Goal: Information Seeking & Learning: Learn about a topic

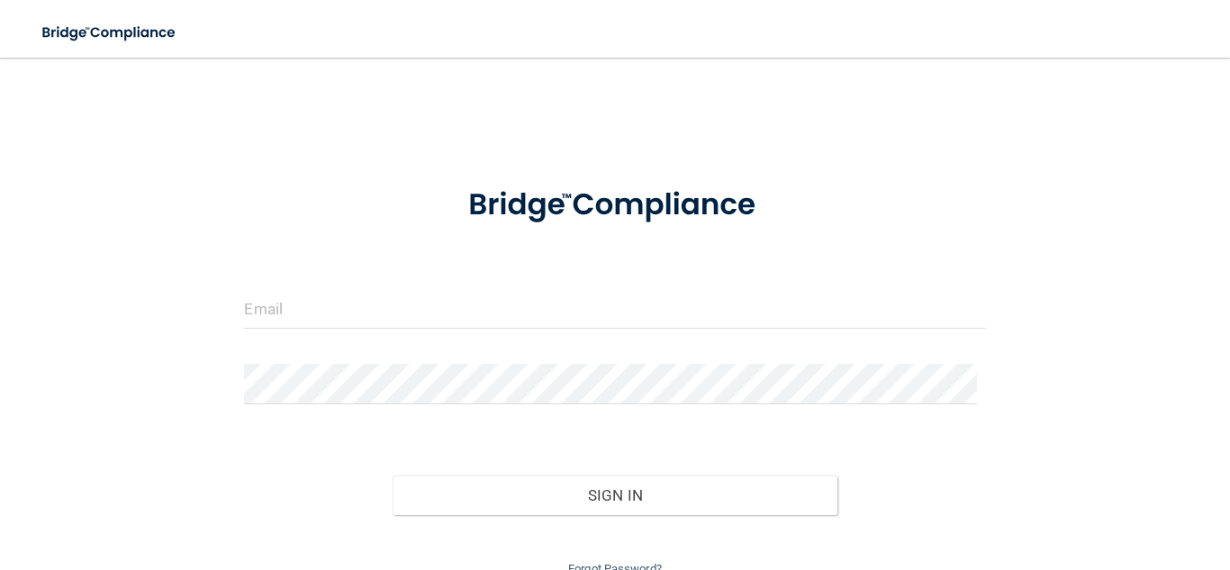
click at [497, 417] on div at bounding box center [614, 391] width 768 height 54
click at [482, 311] on input "email" at bounding box center [614, 308] width 741 height 41
type input "[EMAIL_ADDRESS][DOMAIN_NAME]"
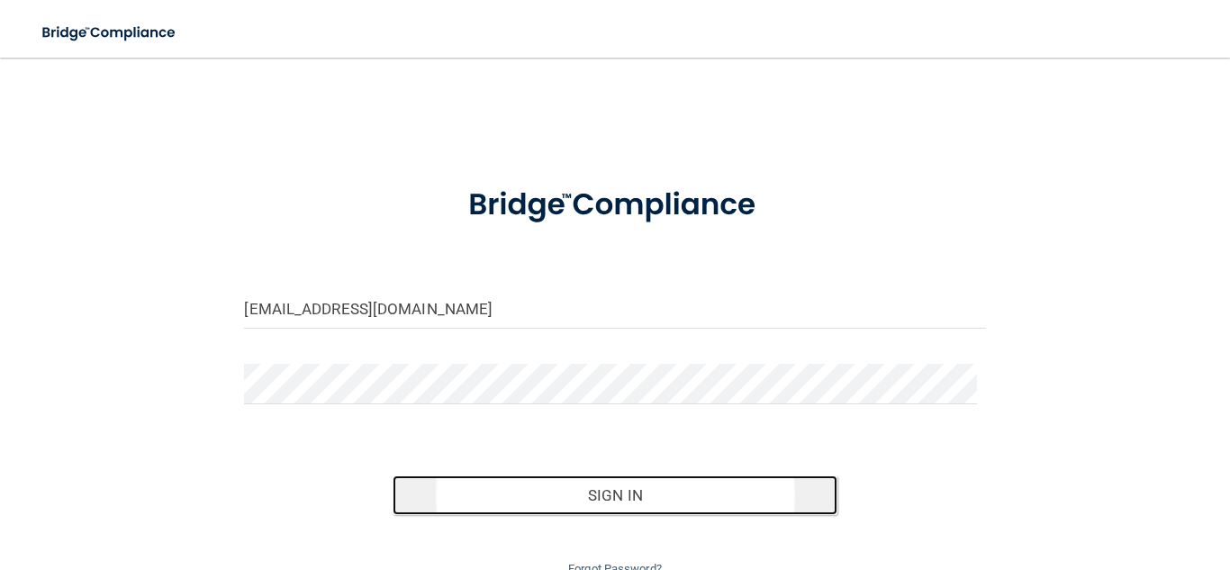
click at [567, 491] on button "Sign In" at bounding box center [614, 495] width 445 height 40
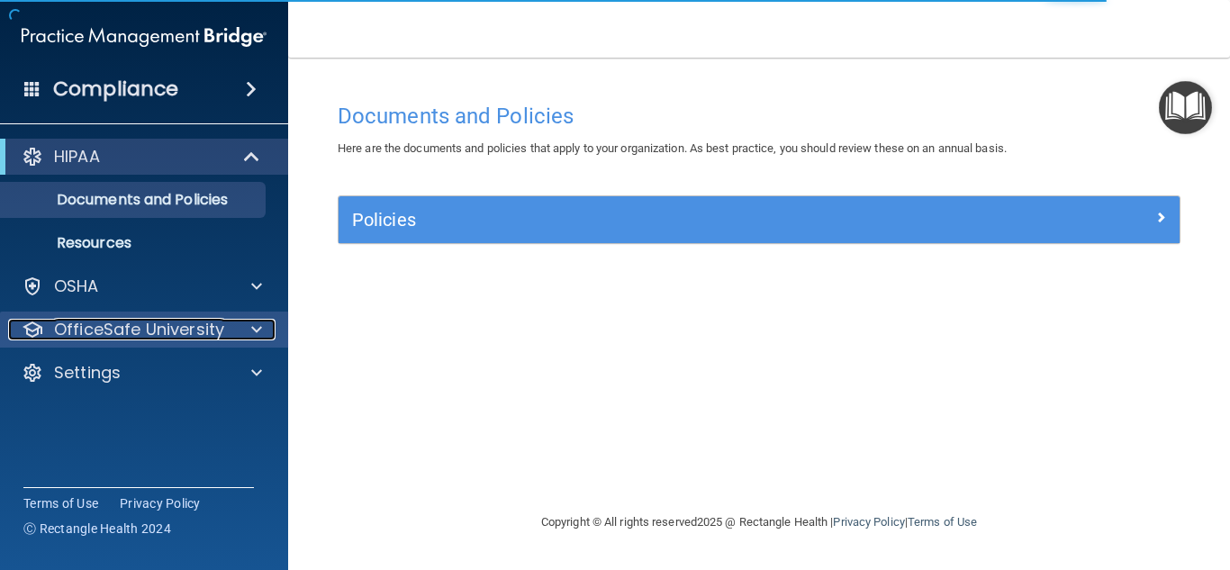
click at [177, 336] on p "OfficeSafe University" at bounding box center [139, 330] width 170 height 22
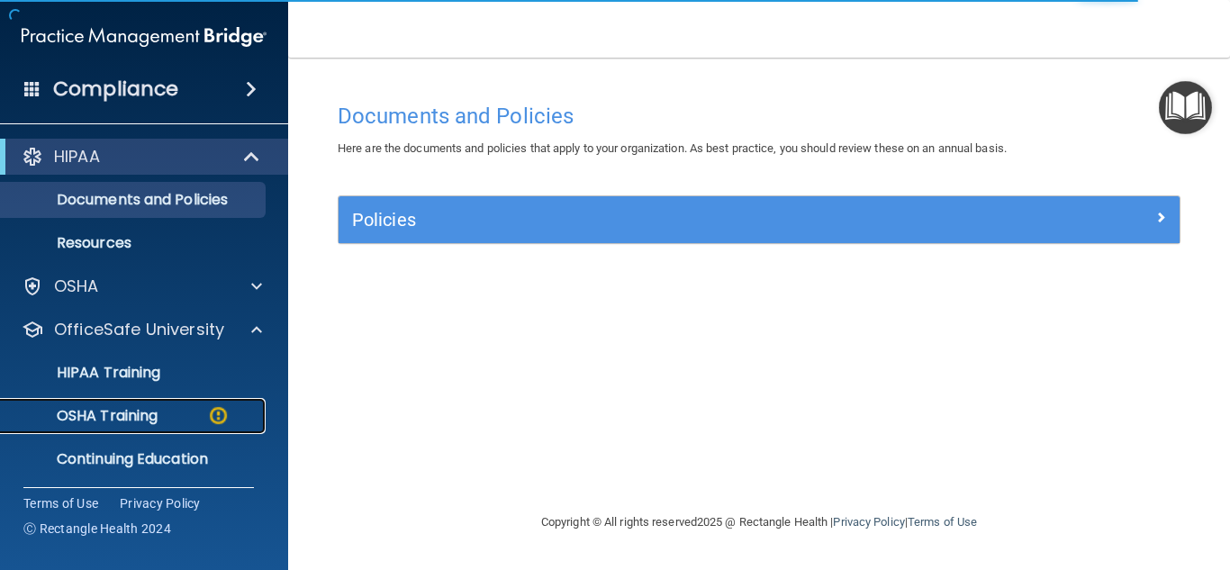
click at [119, 411] on p "OSHA Training" at bounding box center [85, 416] width 146 height 18
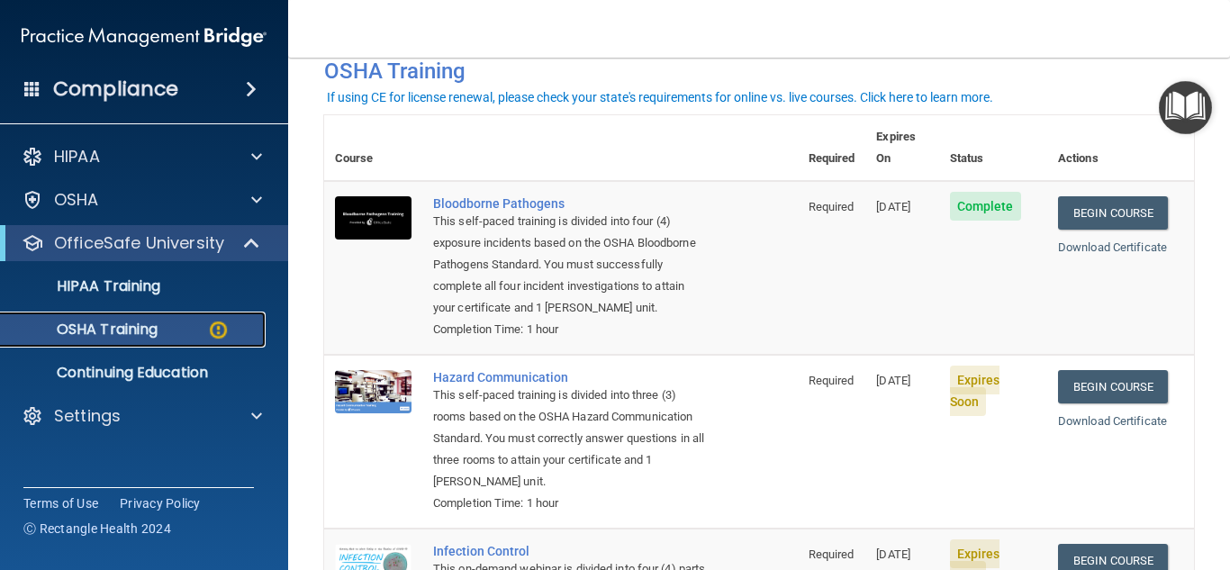
scroll to position [96, 0]
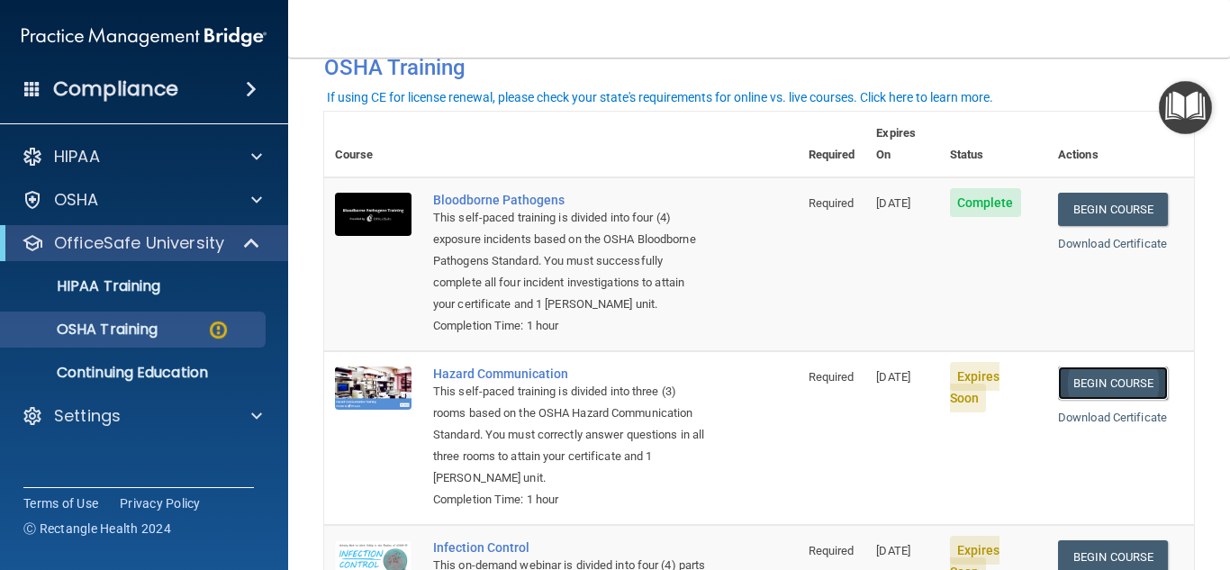
click at [1095, 389] on link "Begin Course" at bounding box center [1113, 382] width 110 height 33
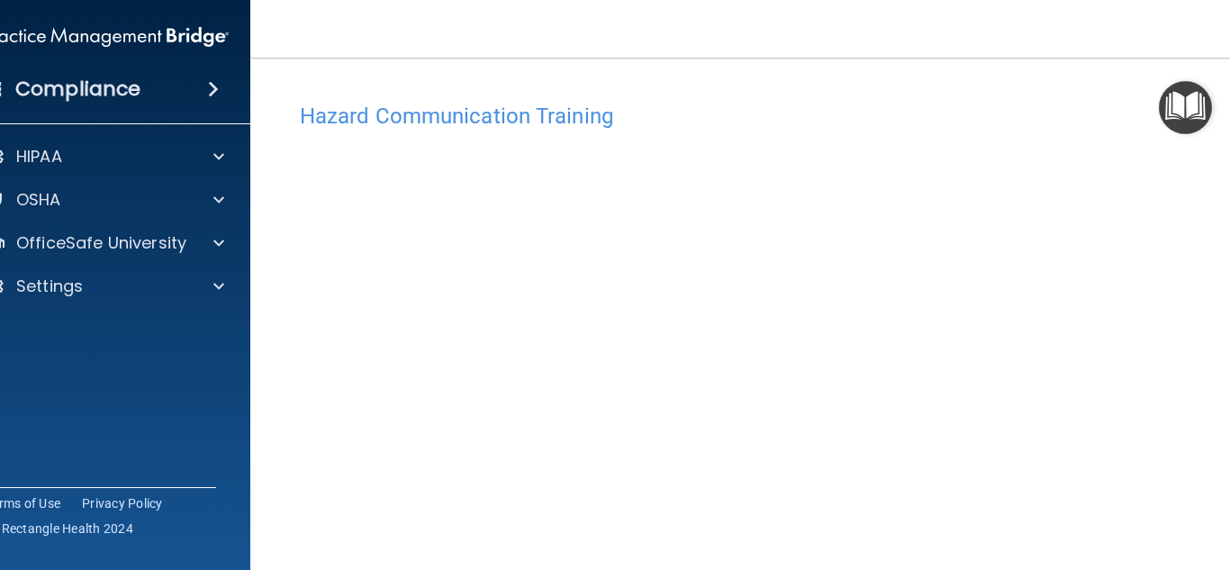
scroll to position [107, 0]
drag, startPoint x: 1228, startPoint y: 144, endPoint x: 1229, endPoint y: 262, distance: 117.9
click at [1229, 262] on main "Hazard Communication Training This course doesn’t expire until [DATE]. Are you …" at bounding box center [758, 314] width 1017 height 512
click at [1225, 138] on main "Hazard Communication Training This course doesn’t expire until [DATE]. Are you …" at bounding box center [758, 314] width 1017 height 512
drag, startPoint x: 1229, startPoint y: 305, endPoint x: 1222, endPoint y: 343, distance: 38.3
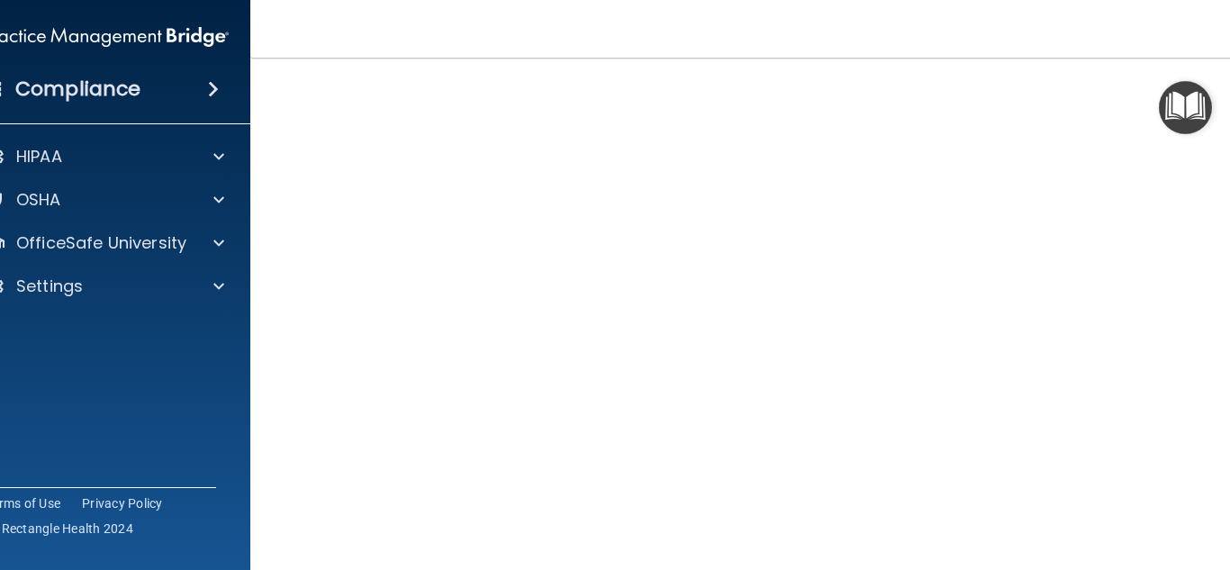
click at [1222, 343] on main "Hazard Communication Training This course doesn’t expire until [DATE]. Are you …" at bounding box center [758, 314] width 1017 height 512
click at [1220, 240] on div "Hazard Communication Training This course doesn’t expire until [DATE]. Are you …" at bounding box center [758, 317] width 945 height 663
click at [169, 135] on div "HIPAA Documents and Policies Report an Incident Business Associates Emergency P…" at bounding box center [106, 224] width 289 height 187
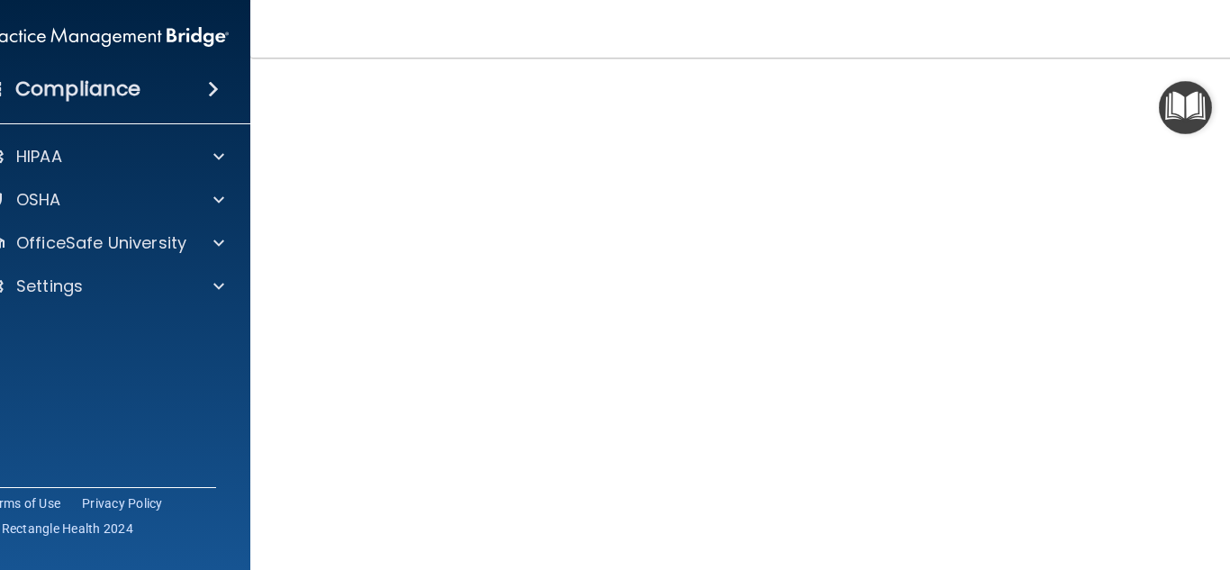
click at [1177, 106] on img "Open Resource Center" at bounding box center [1185, 107] width 53 height 53
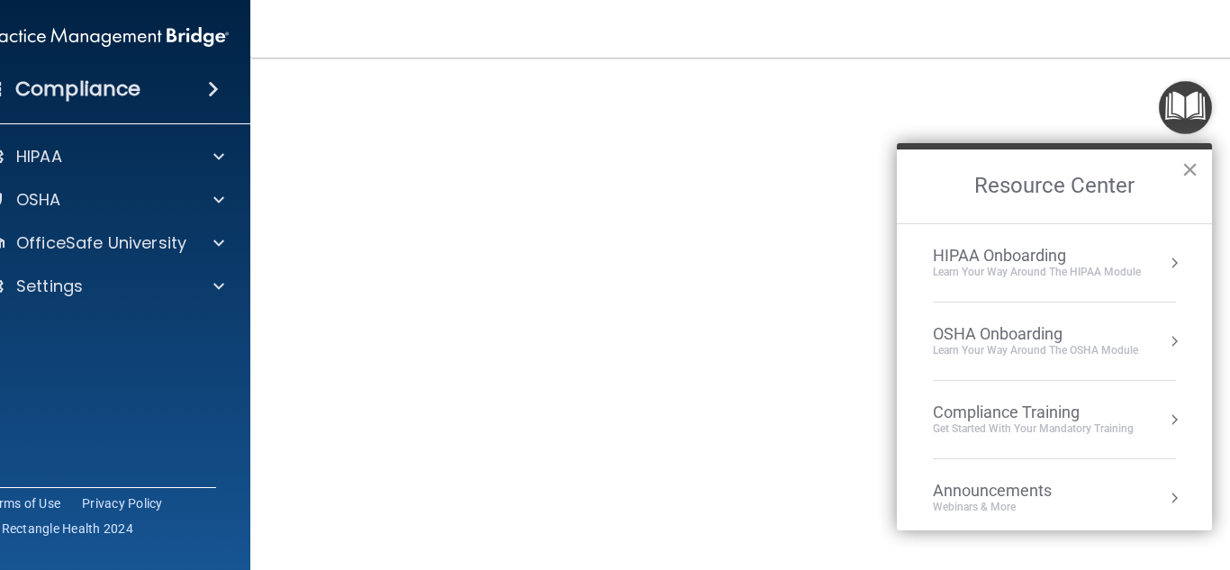
click at [1188, 163] on button "×" at bounding box center [1189, 169] width 17 height 29
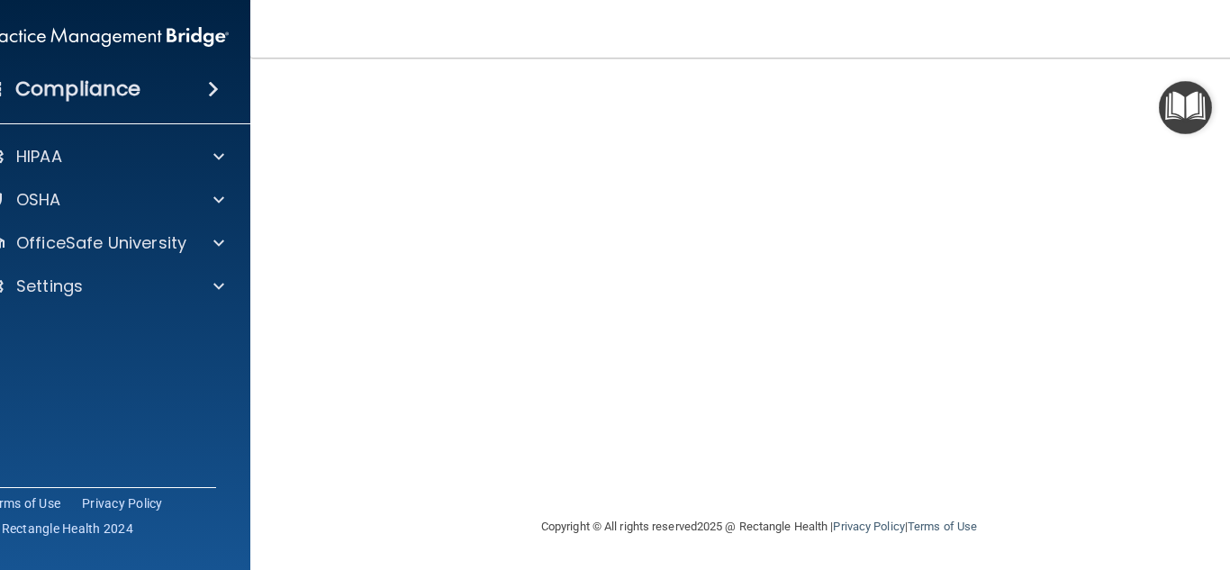
scroll to position [107, 0]
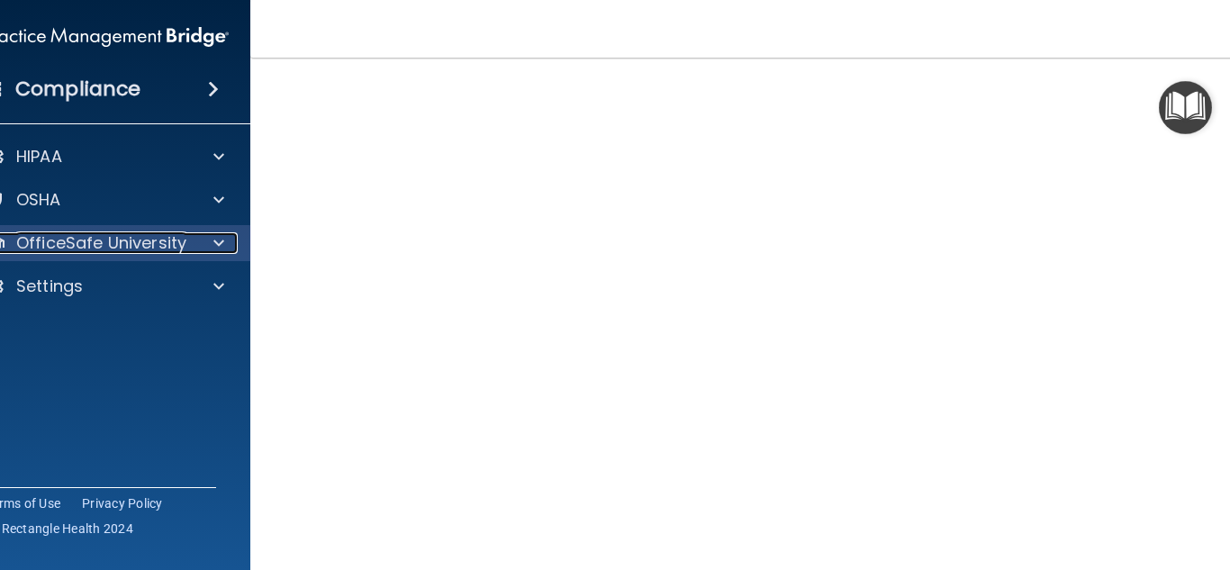
click at [159, 244] on p "OfficeSafe University" at bounding box center [101, 243] width 170 height 22
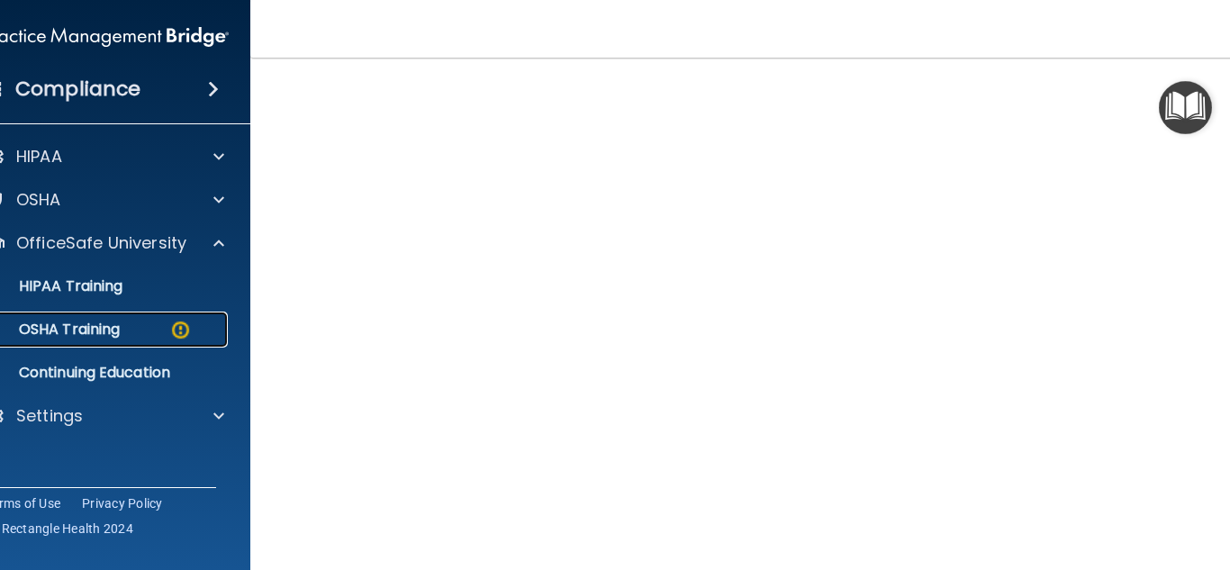
click at [119, 334] on div "OSHA Training" at bounding box center [97, 329] width 246 height 18
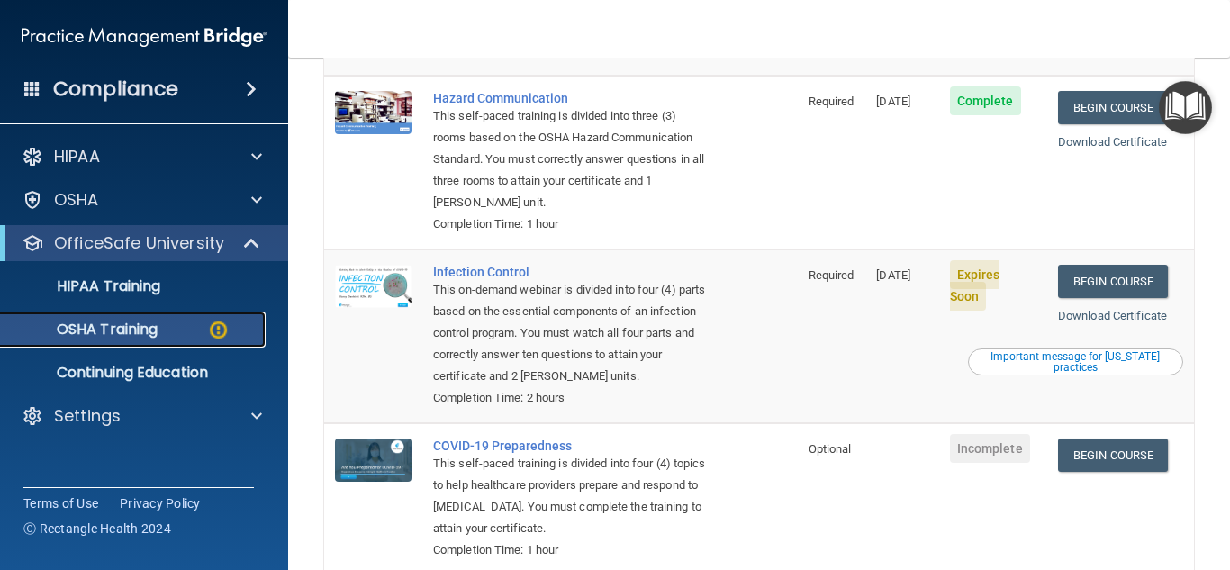
scroll to position [380, 0]
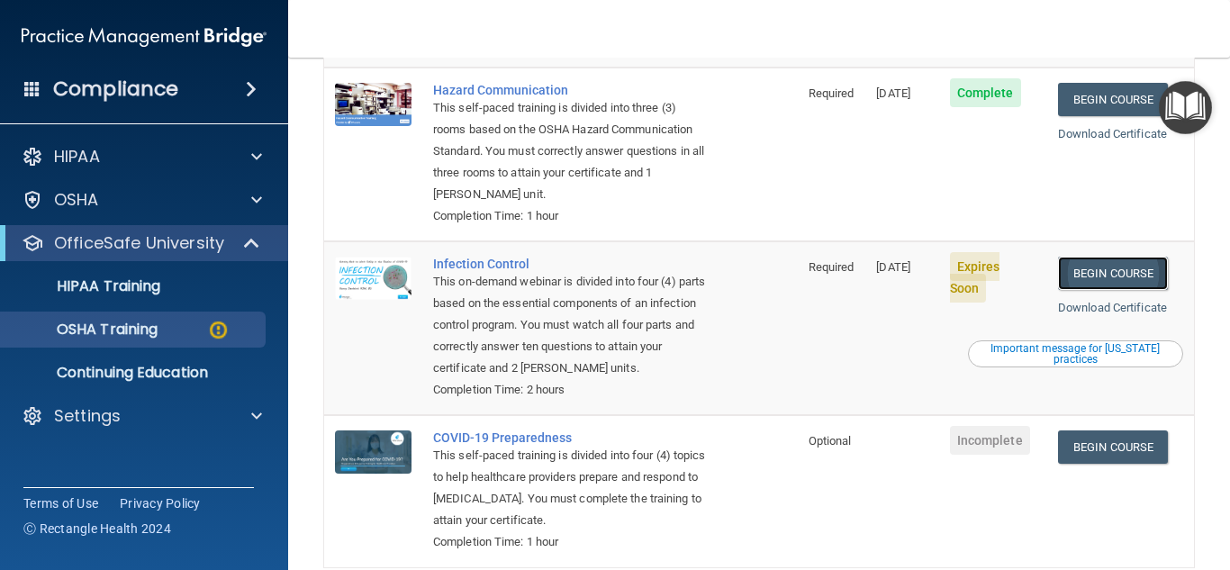
click at [1099, 280] on link "Begin Course" at bounding box center [1113, 273] width 110 height 33
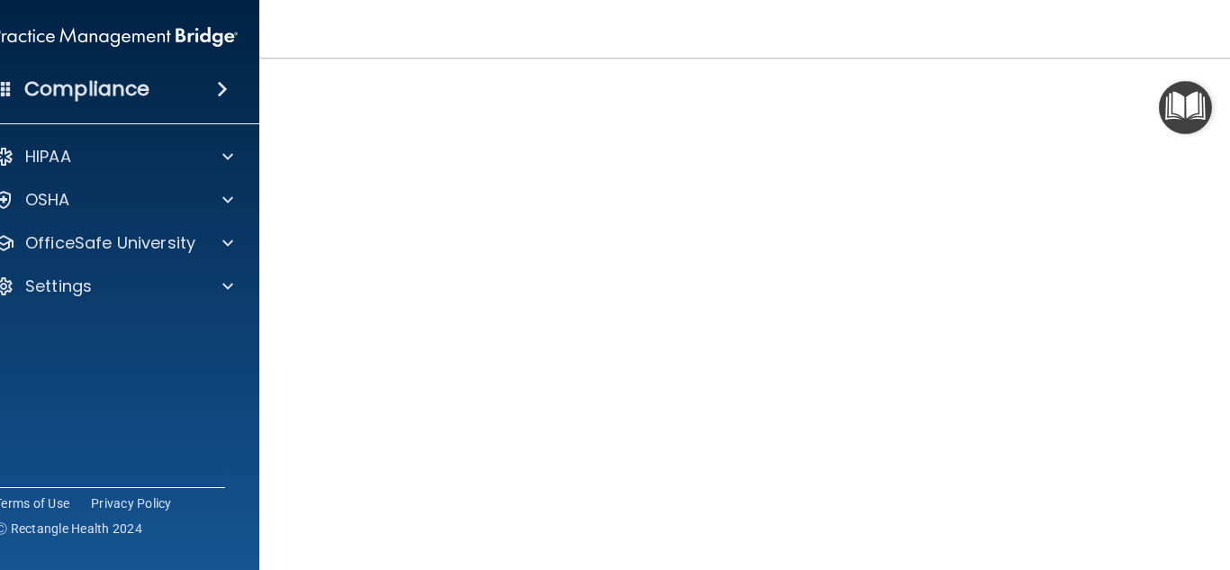
scroll to position [88, 0]
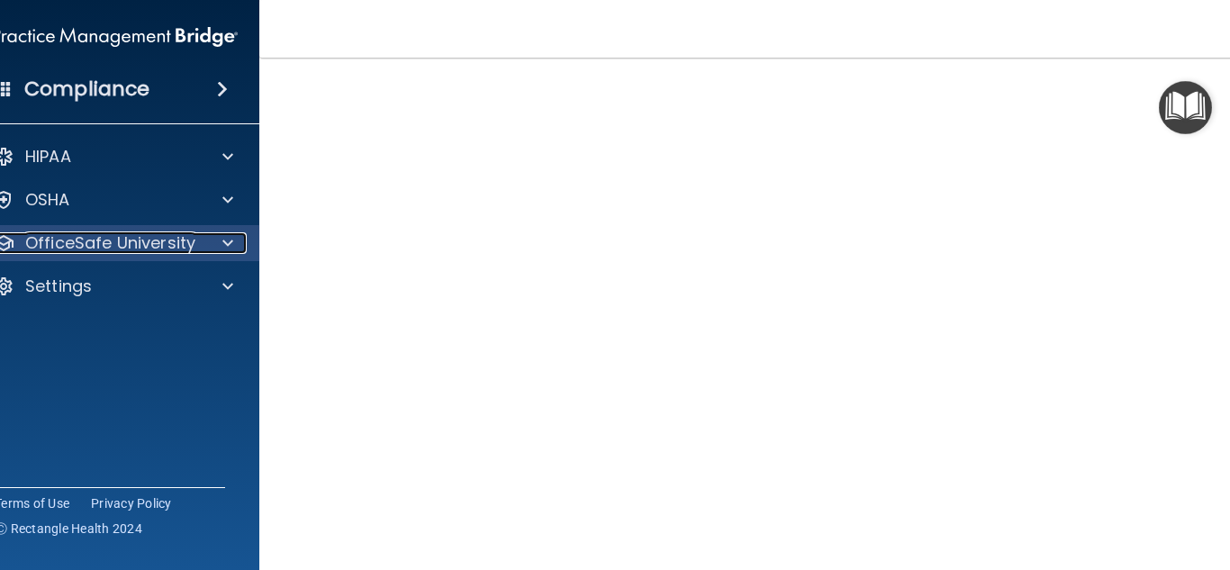
click at [85, 239] on p "OfficeSafe University" at bounding box center [110, 243] width 170 height 22
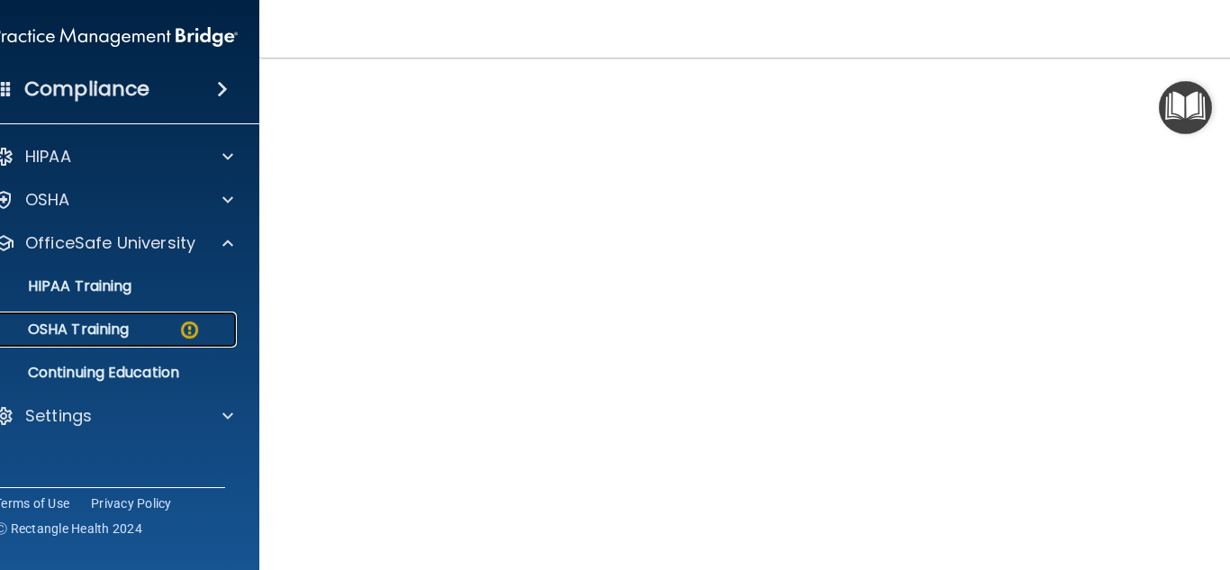
click at [69, 325] on p "OSHA Training" at bounding box center [56, 329] width 146 height 18
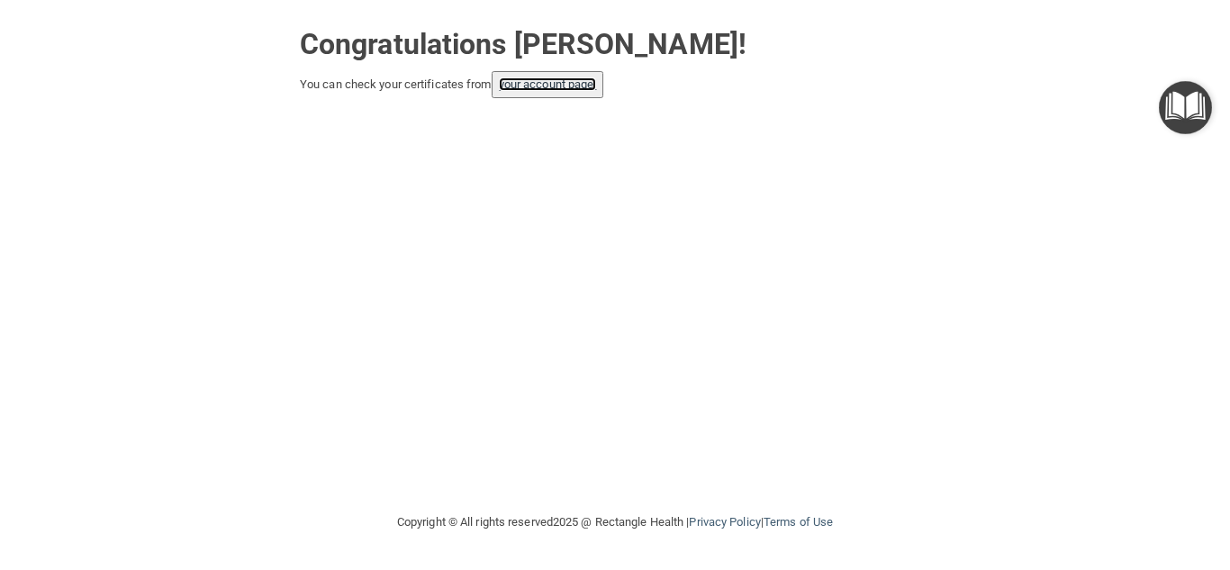
click at [587, 88] on link "your account page!" at bounding box center [548, 84] width 98 height 14
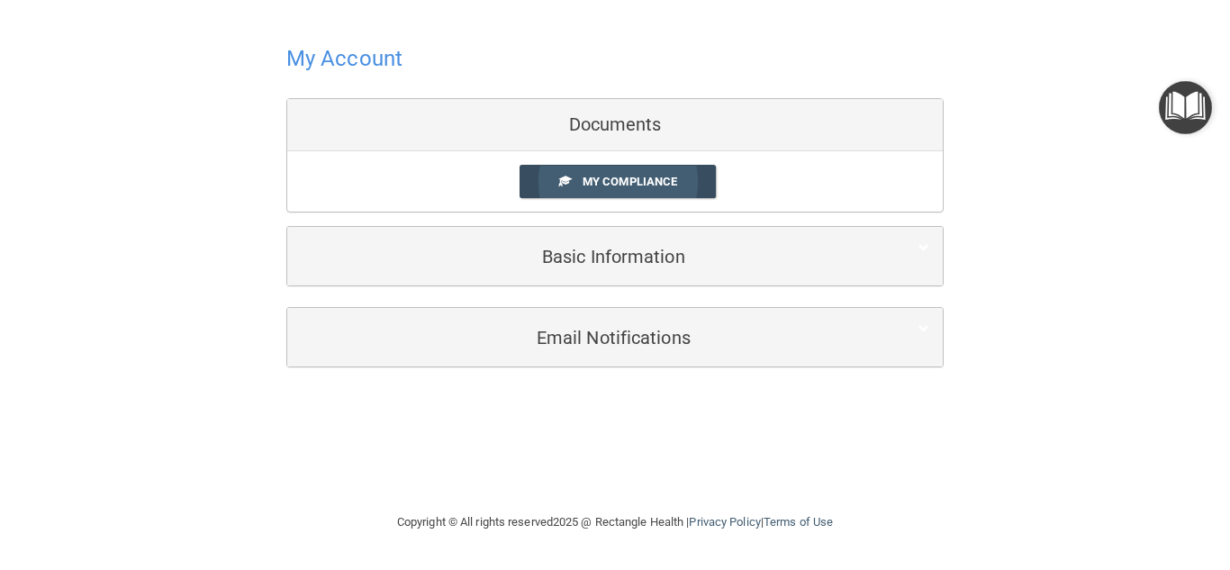
click at [613, 184] on span "My Compliance" at bounding box center [629, 182] width 95 height 14
